Goal: Register for event/course

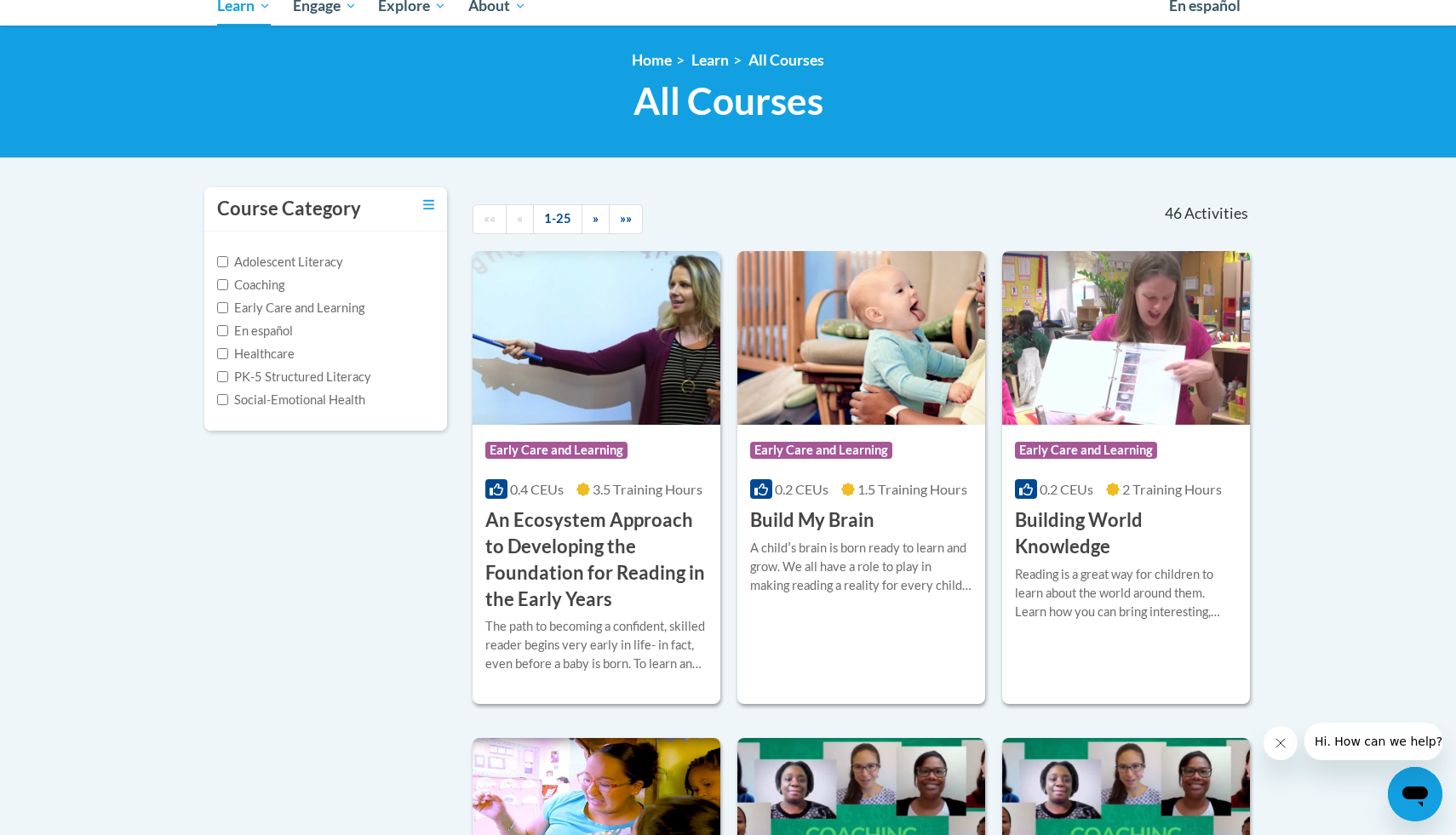
scroll to position [211, 0]
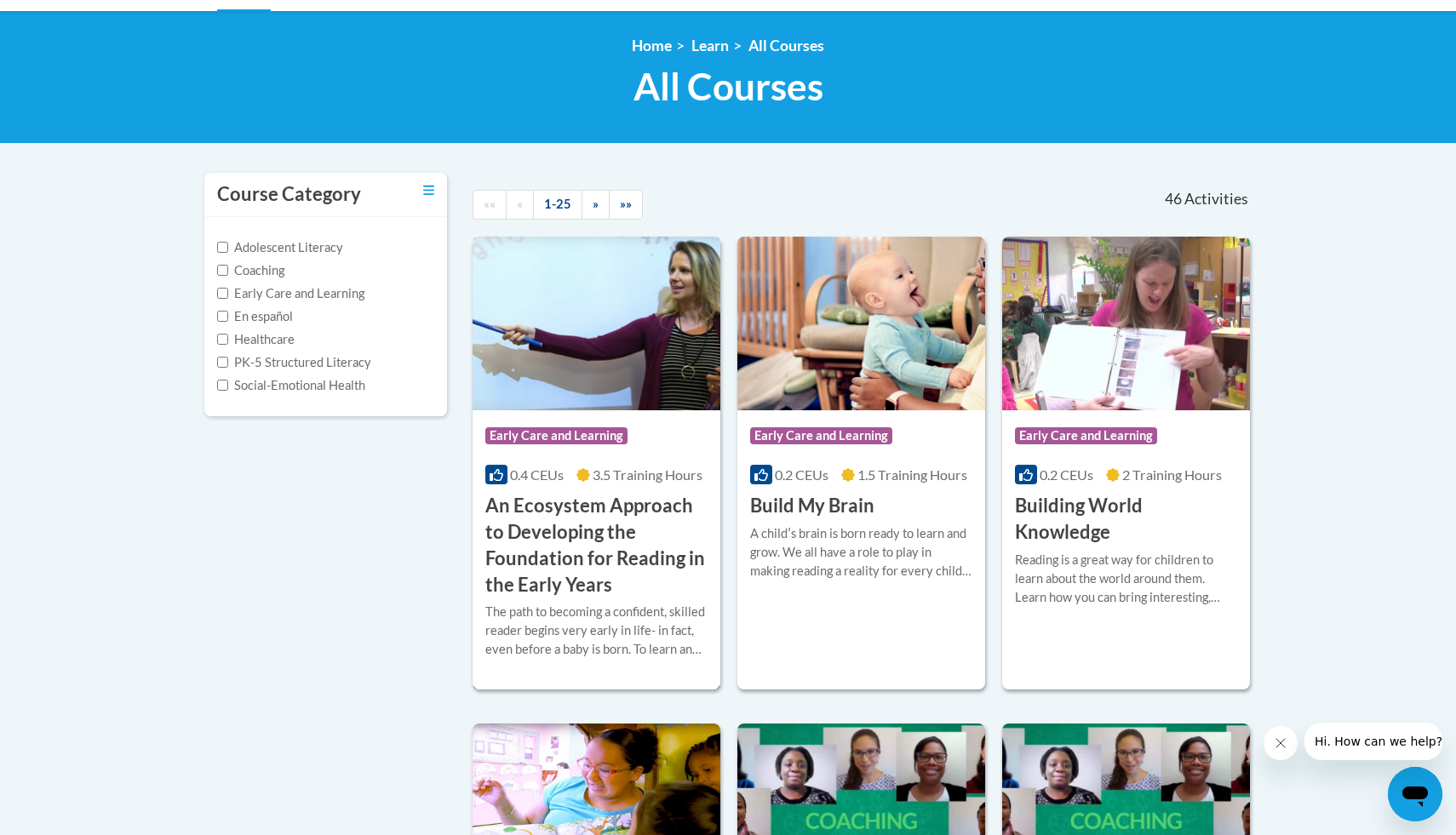
click at [588, 410] on div "Course Category: Early Care and Learning 0.4 CEUs 3.5 Training Hours COURSE An …" at bounding box center [596, 504] width 247 height 188
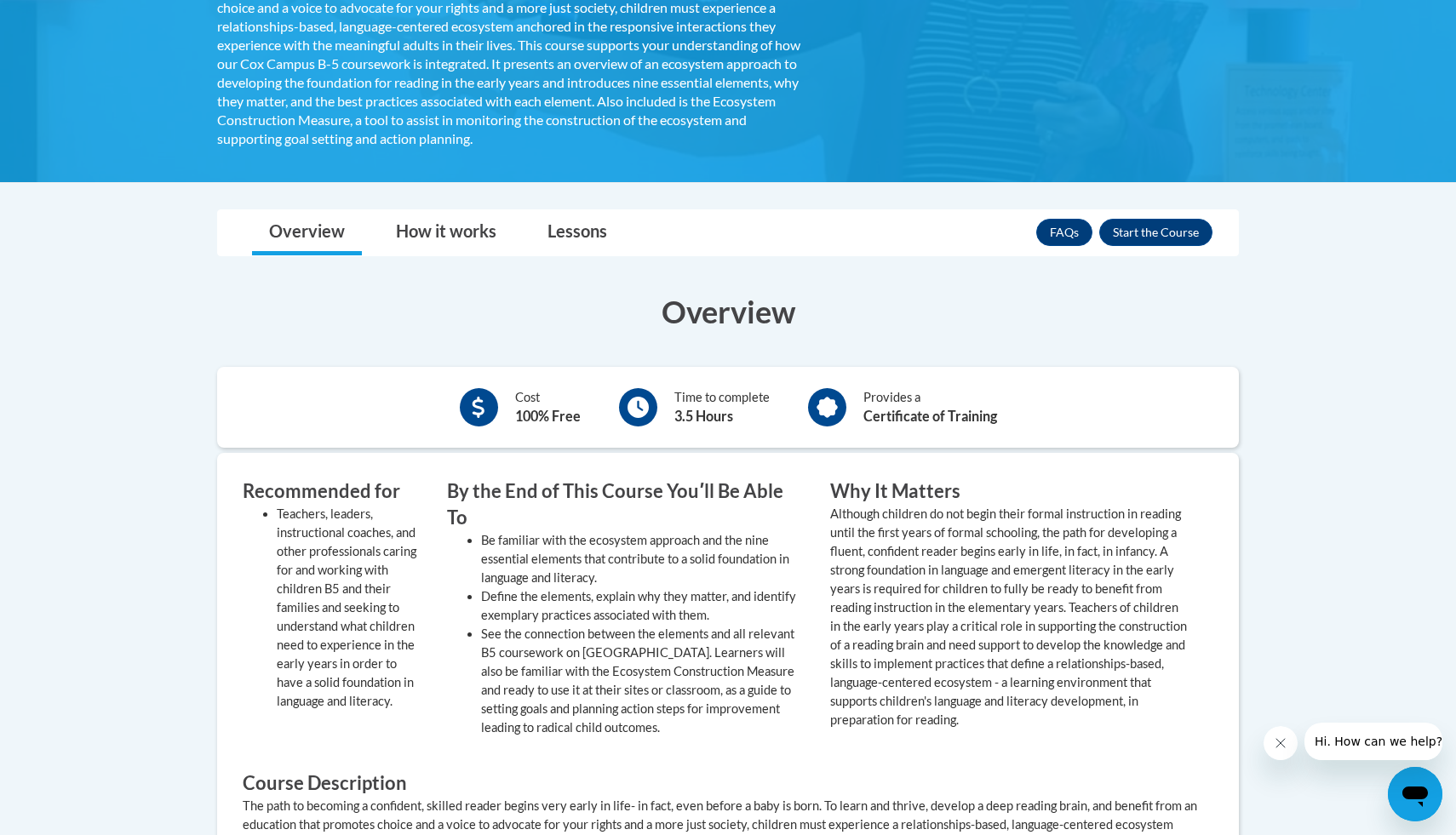
scroll to position [444, 0]
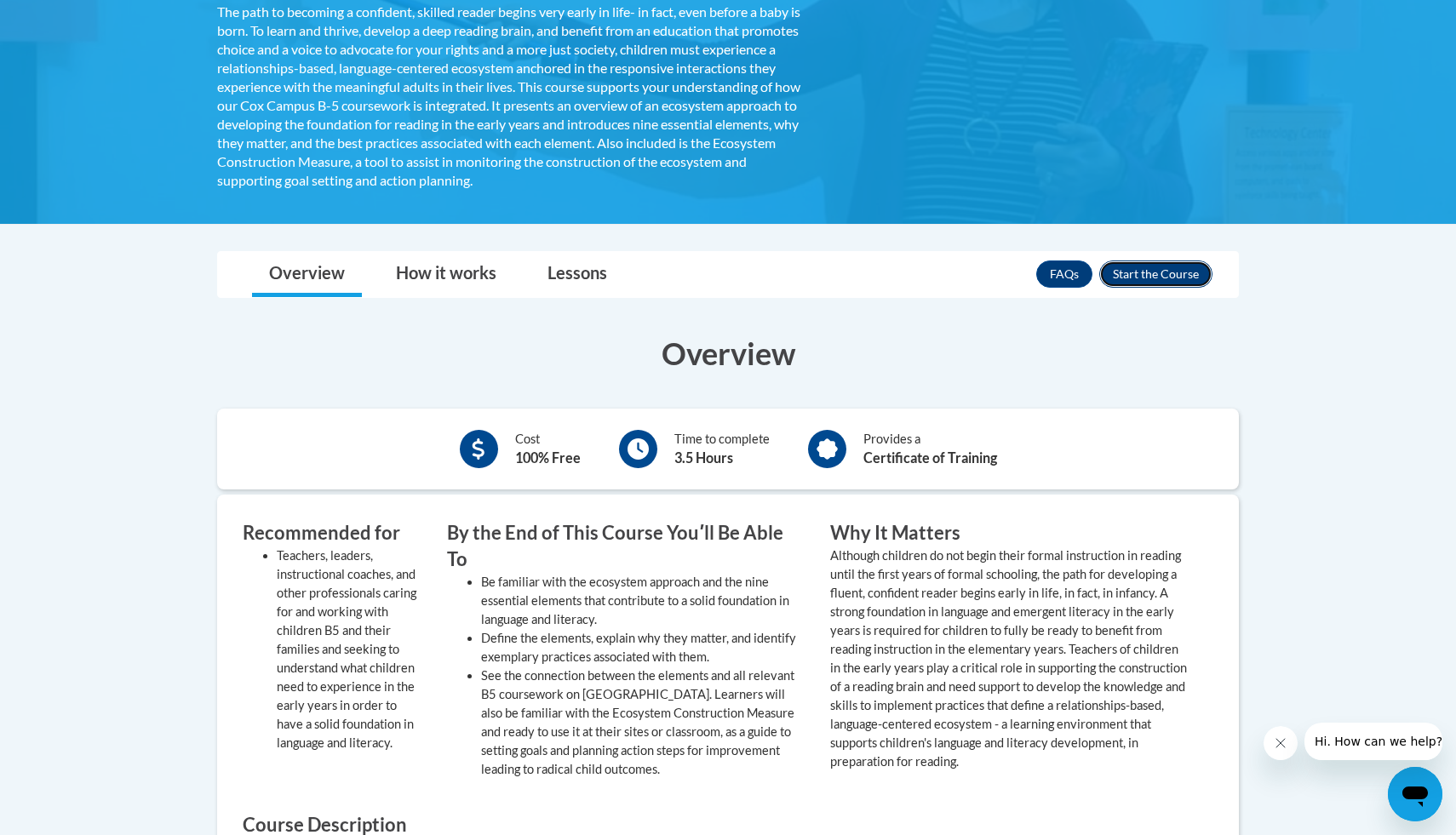
click at [1164, 275] on button "Enroll" at bounding box center [1156, 273] width 114 height 27
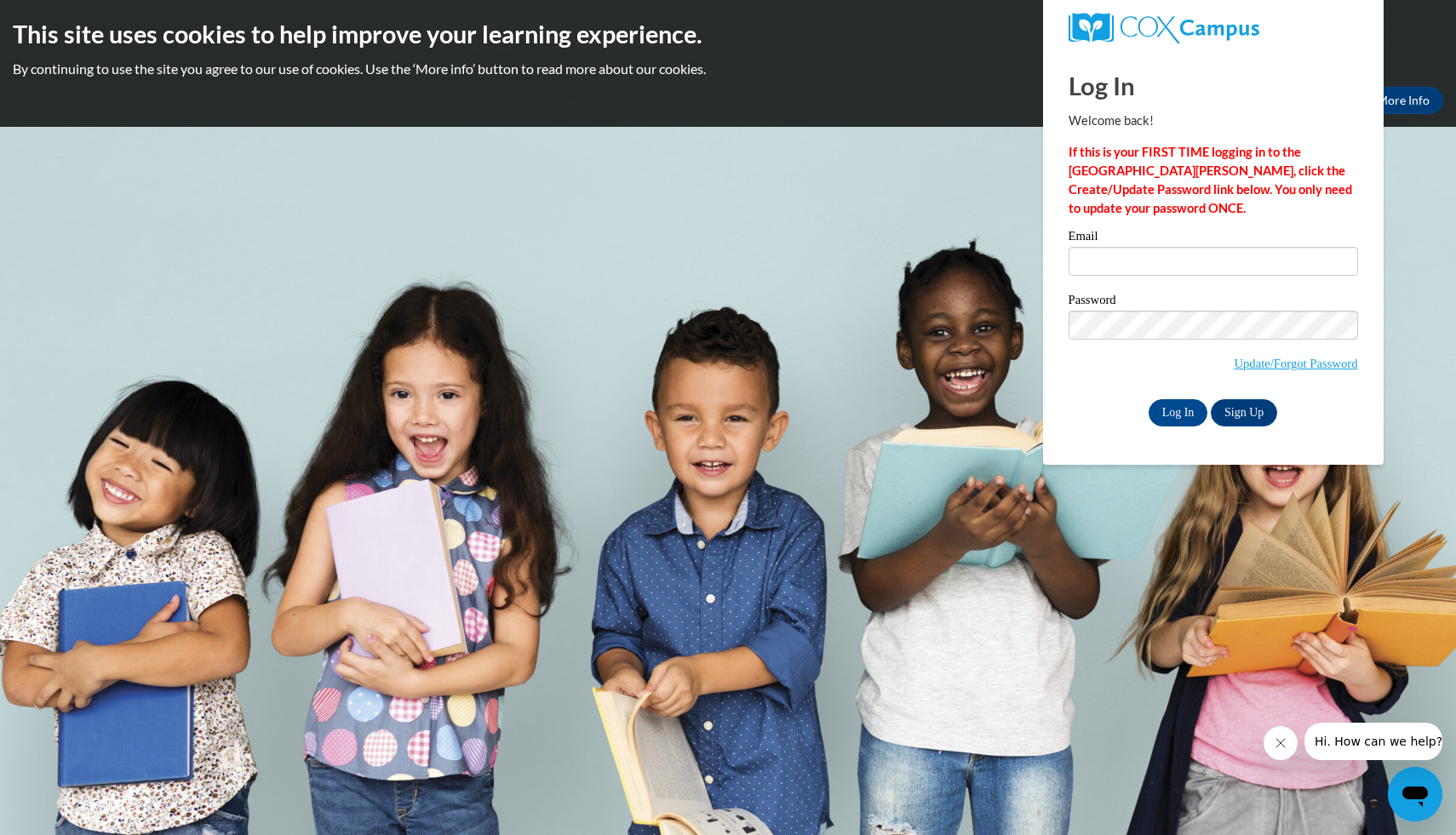
click at [1247, 372] on span "Update/Forgot Password" at bounding box center [1295, 363] width 124 height 19
click at [1247, 363] on link "Update/Forgot Password" at bounding box center [1295, 364] width 124 height 14
